Goal: Feedback & Contribution: Leave review/rating

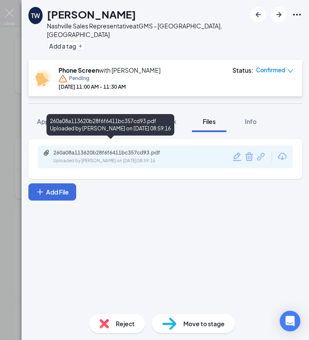
click at [113, 149] on div "260a08a113620b28f6f6411bc357cd93.pdf" at bounding box center [113, 152] width 121 height 7
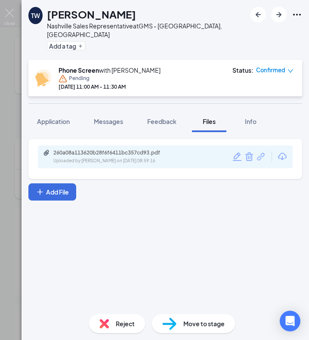
click at [161, 111] on button "Feedback" at bounding box center [162, 122] width 46 height 22
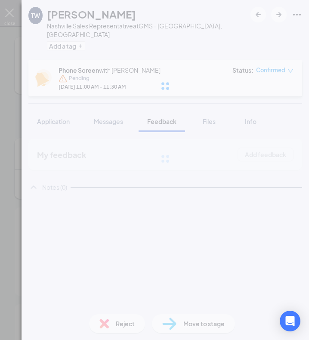
click at [160, 112] on div at bounding box center [166, 86] width 288 height 172
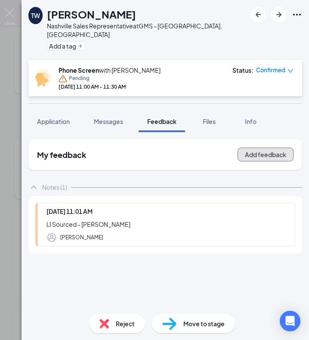
click at [253, 148] on button "Add feedback" at bounding box center [266, 155] width 56 height 14
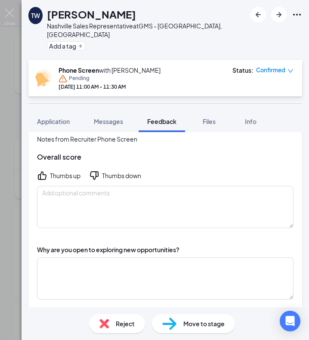
scroll to position [43, 0]
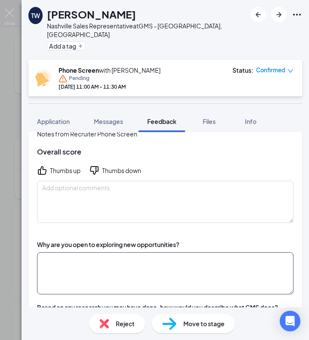
click at [127, 257] on textarea at bounding box center [165, 273] width 257 height 42
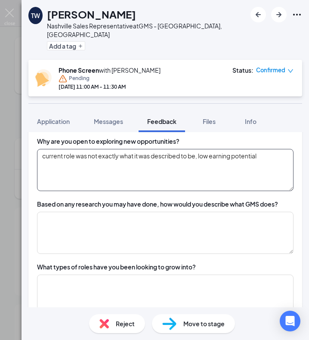
scroll to position [136, 0]
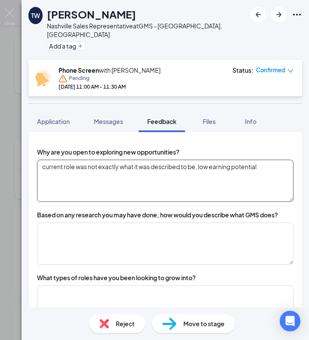
type textarea "current role was not exactly what it was described to be, low earning potential"
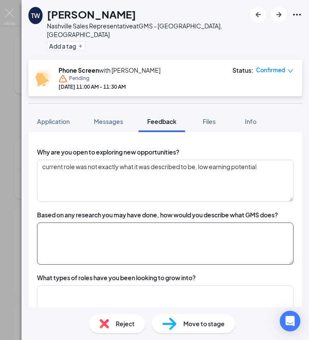
click at [127, 245] on textarea at bounding box center [165, 244] width 257 height 42
type textarea "g"
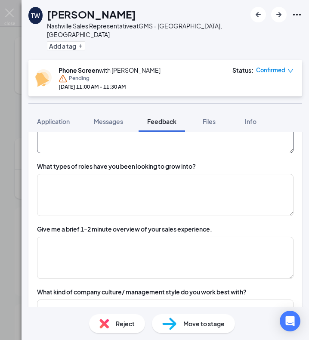
scroll to position [252, 0]
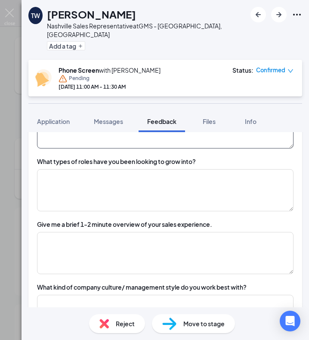
type textarea "good understanding of basic business structure, did research"
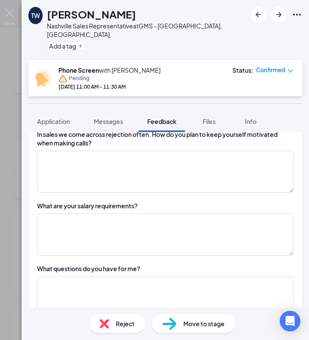
scroll to position [594, 0]
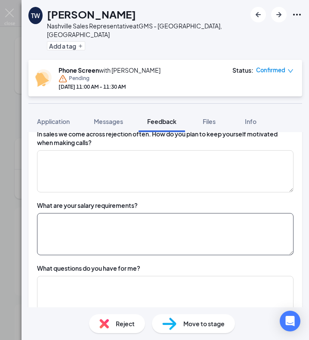
click at [164, 220] on textarea at bounding box center [165, 234] width 257 height 42
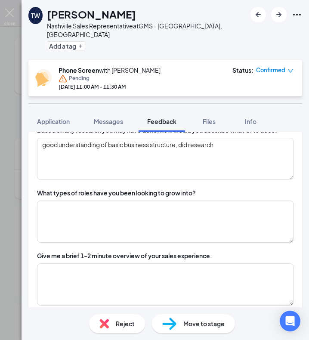
scroll to position [220, 0]
type textarea "Looking for 130K-140K total comp good with base + commission"
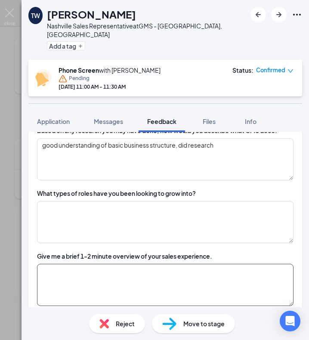
click at [139, 272] on textarea at bounding box center [165, 285] width 257 height 42
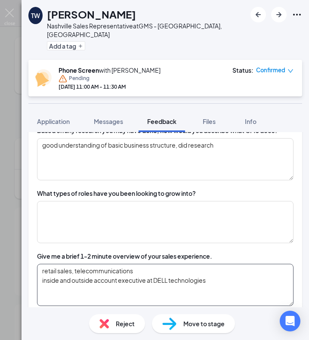
type textarea "retail sales, telecommunications inside and outside account executive at DELL t…"
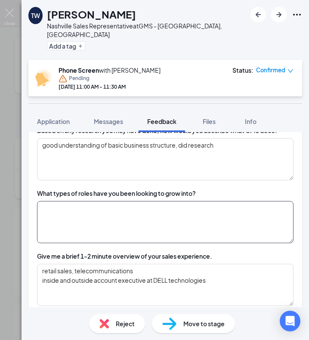
click at [133, 218] on textarea at bounding box center [165, 222] width 257 height 42
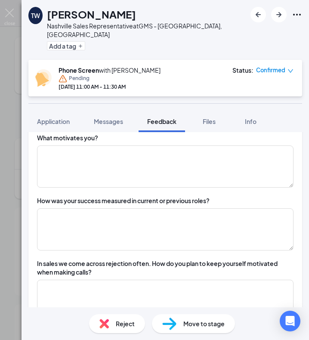
scroll to position [464, 0]
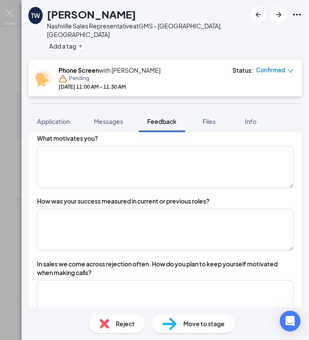
type textarea "sales roles"
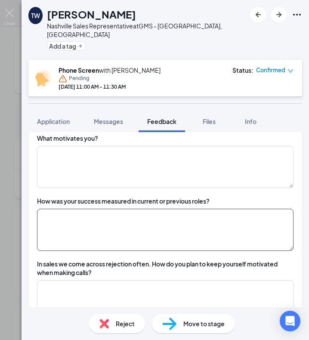
click at [154, 237] on textarea at bounding box center [165, 230] width 257 height 42
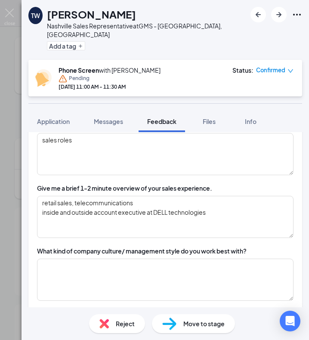
scroll to position [288, 0]
type textarea "n/a"
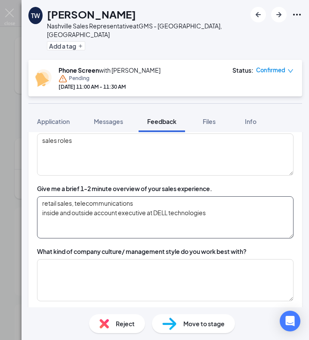
click at [196, 212] on textarea "retail sales, telecommunications inside and outside account executive at DELL t…" at bounding box center [165, 217] width 257 height 42
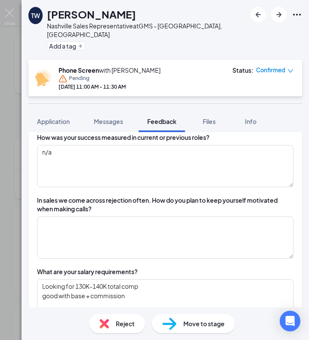
scroll to position [530, 0]
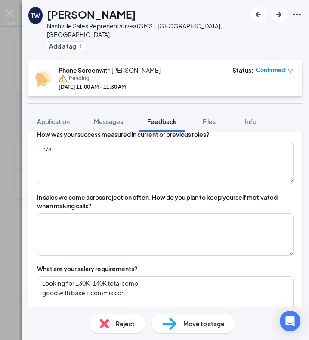
type textarea "retail sales, telecommunications inside and outside account executive at DELL t…"
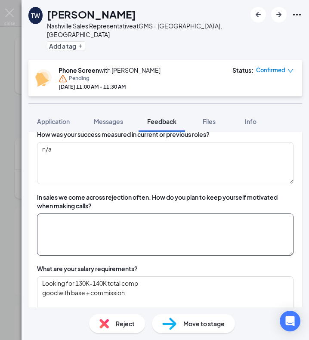
click at [196, 213] on textarea at bounding box center [165, 234] width 257 height 42
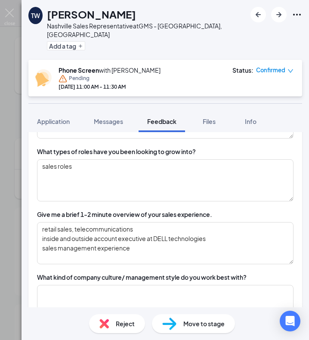
scroll to position [266, 0]
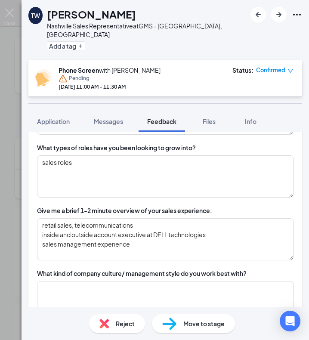
type textarea "n/a"
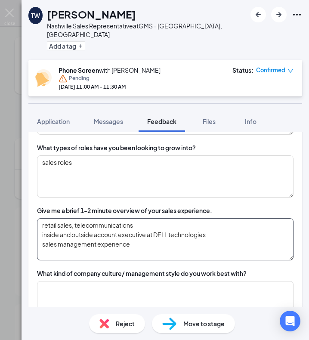
click at [107, 243] on textarea "retail sales, telecommunications inside and outside account executive at DELL t…" at bounding box center [165, 239] width 257 height 42
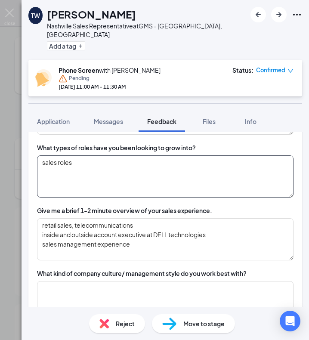
click at [91, 185] on textarea "sales roles" at bounding box center [165, 176] width 257 height 42
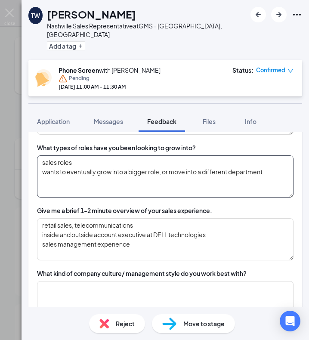
type textarea "sales roles wants to eventually grow into a bigger role, or move into a differe…"
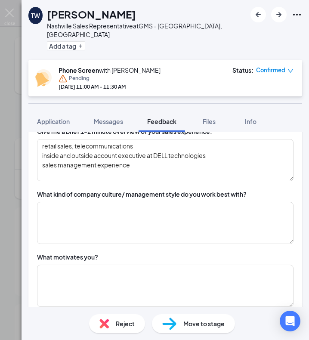
scroll to position [346, 0]
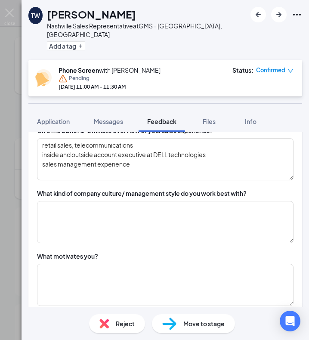
click at [95, 237] on div "Why are you open to exploring new opportunities? current role was not exactly w…" at bounding box center [165, 256] width 274 height 654
click at [105, 222] on div "TW [PERSON_NAME] Nashville Sales Representative at GMS - [GEOGRAPHIC_DATA], [GE…" at bounding box center [166, 170] width 288 height 340
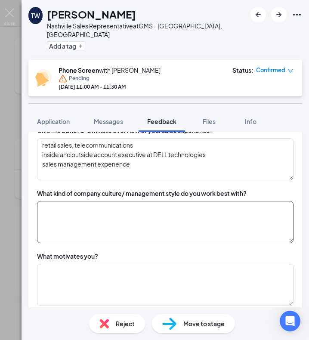
click at [116, 219] on textarea at bounding box center [165, 222] width 257 height 42
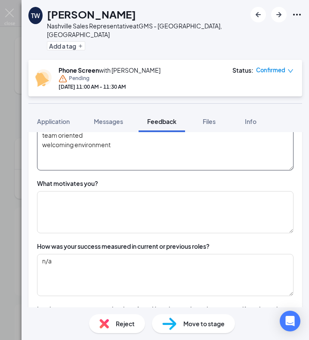
scroll to position [418, 0]
type textarea "team oriented welcoming environment"
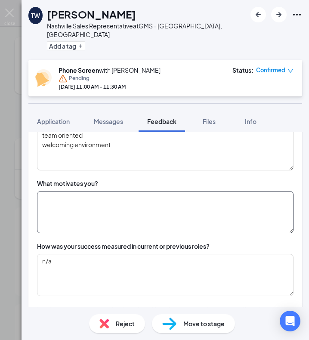
click at [98, 222] on textarea at bounding box center [165, 212] width 257 height 42
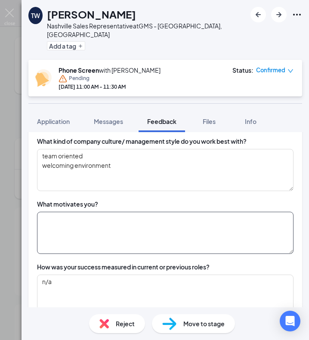
scroll to position [391, 0]
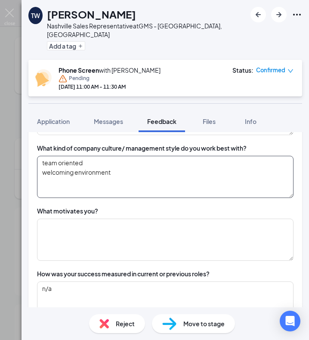
click at [90, 186] on textarea "team oriented welcoming environment" at bounding box center [165, 177] width 257 height 42
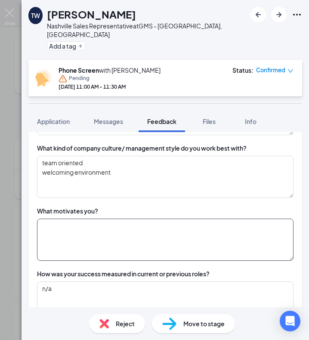
click at [89, 243] on textarea at bounding box center [165, 240] width 257 height 42
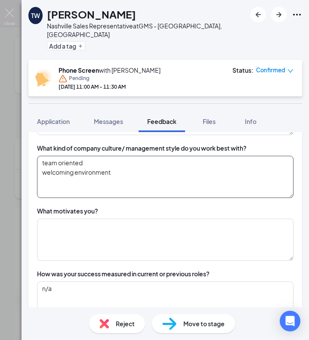
click at [71, 179] on textarea "team oriented welcoming environment" at bounding box center [165, 177] width 257 height 42
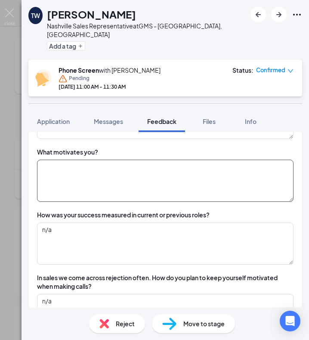
click at [71, 179] on textarea at bounding box center [165, 181] width 257 height 42
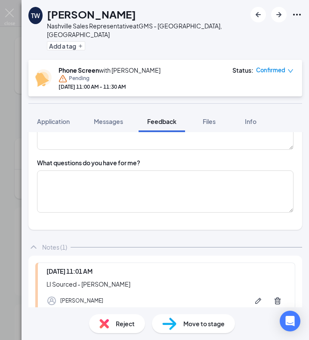
scroll to position [699, 0]
type textarea "family motivated make sure to provide for his family"
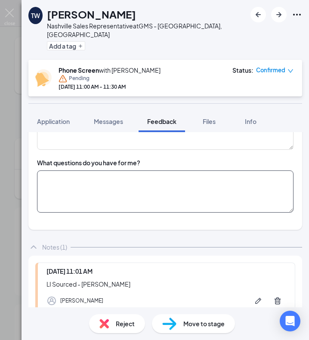
click at [195, 173] on textarea at bounding box center [165, 191] width 257 height 42
click at [73, 174] on textarea at bounding box center [165, 191] width 257 height 42
click at [69, 171] on textarea "sales cycle?" at bounding box center [165, 191] width 257 height 42
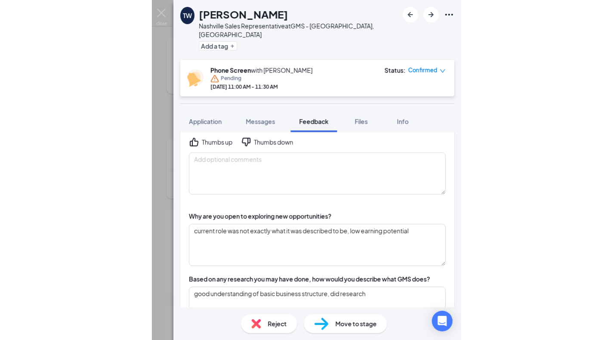
scroll to position [0, 0]
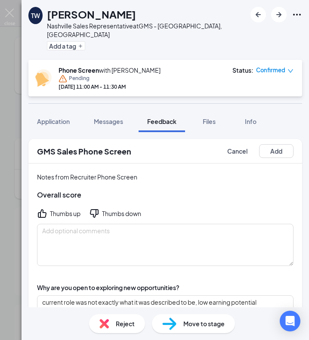
type textarea "sales cycle?"
click at [66, 198] on div "Notes from Recruiter Phone Screen Overall score Thumbs up Thumbs down" at bounding box center [165, 219] width 274 height 111
click at [60, 209] on div "Thumbs up" at bounding box center [65, 213] width 31 height 9
click at [266, 144] on button "Add" at bounding box center [276, 151] width 34 height 14
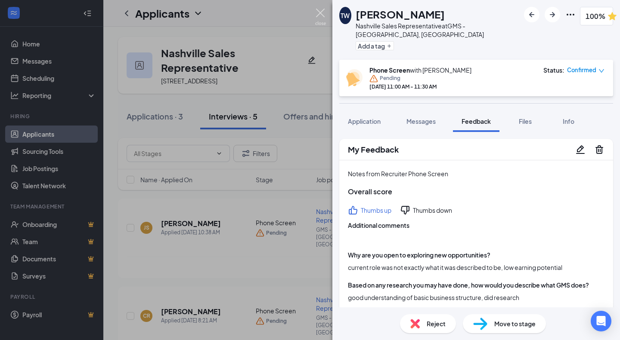
click at [309, 9] on img at bounding box center [320, 17] width 11 height 17
